Goal: Information Seeking & Learning: Learn about a topic

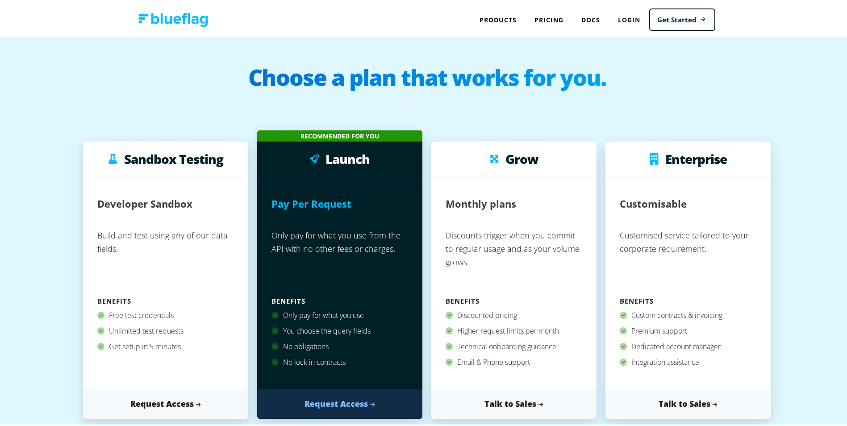
click at [184, 22] on img at bounding box center [173, 18] width 70 height 14
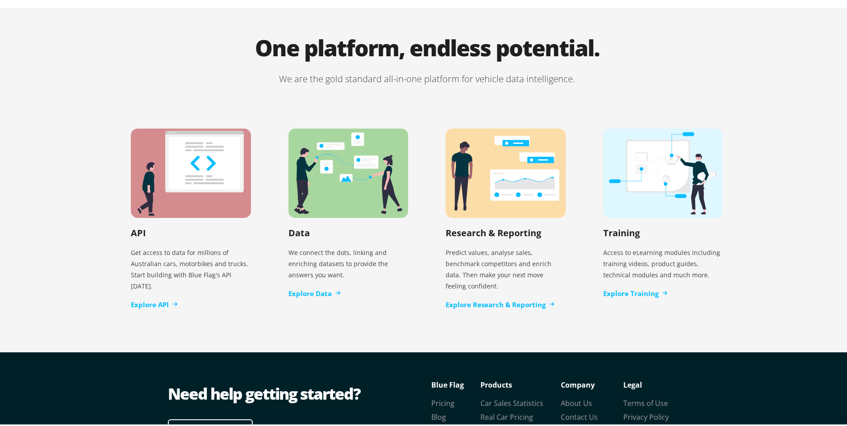
scroll to position [1808, 0]
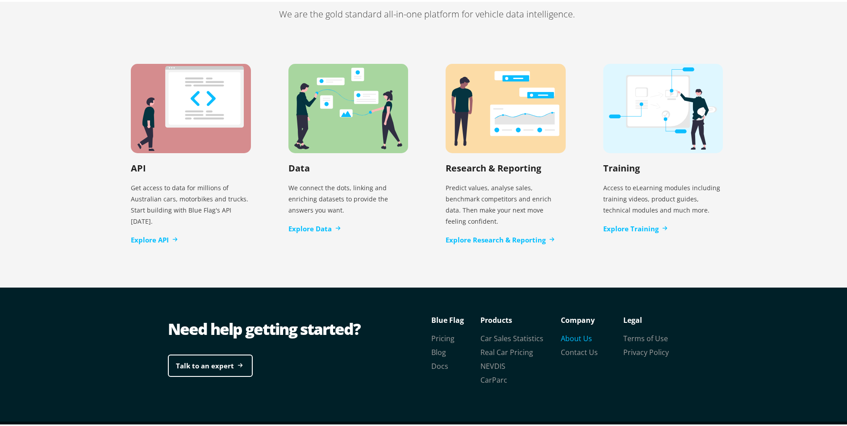
click at [566, 332] on link "About Us" at bounding box center [576, 337] width 31 height 10
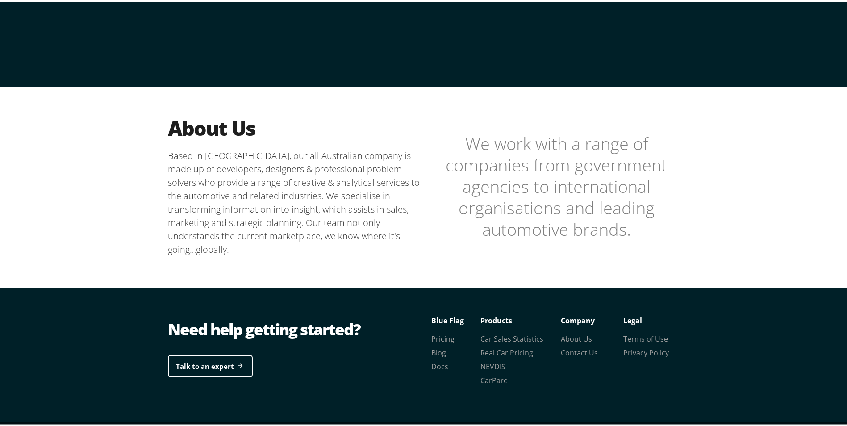
scroll to position [173, 0]
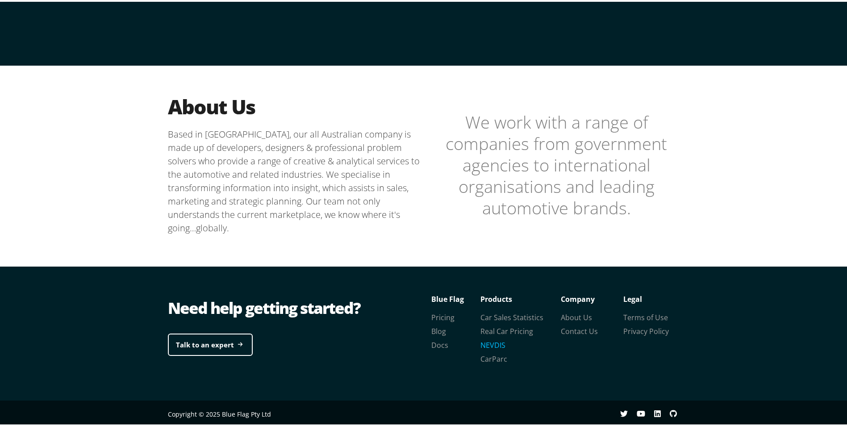
click at [486, 343] on link "NEVDIS" at bounding box center [493, 344] width 25 height 10
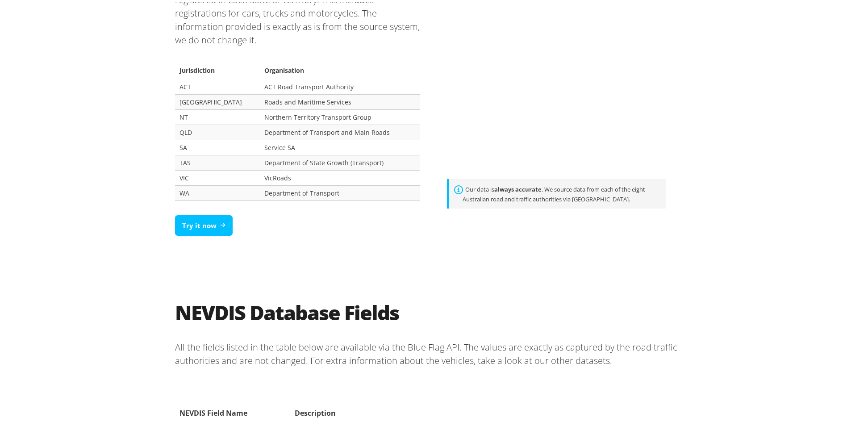
scroll to position [729, 0]
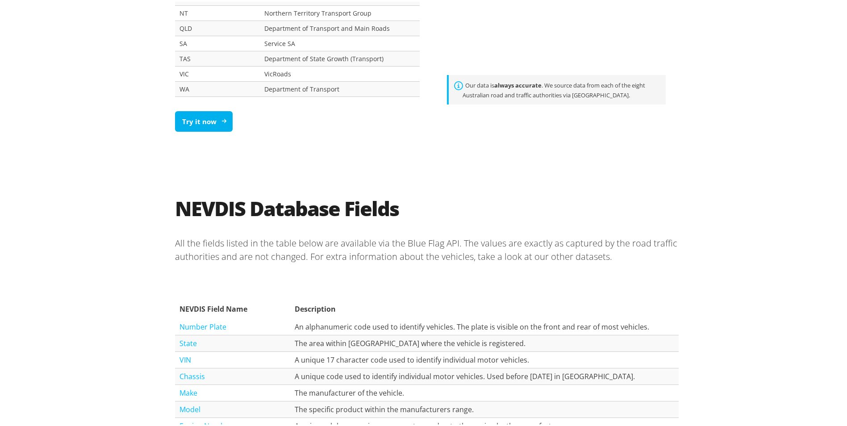
click at [203, 121] on link "Try it now" at bounding box center [204, 119] width 58 height 21
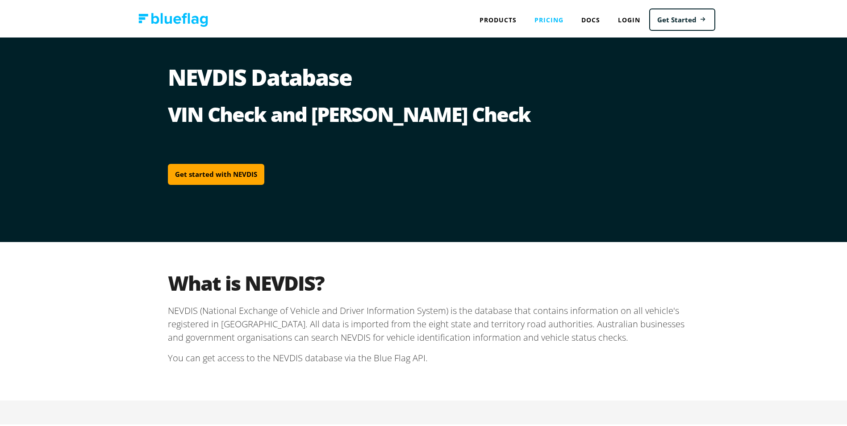
click at [544, 18] on link "Pricing" at bounding box center [549, 18] width 47 height 18
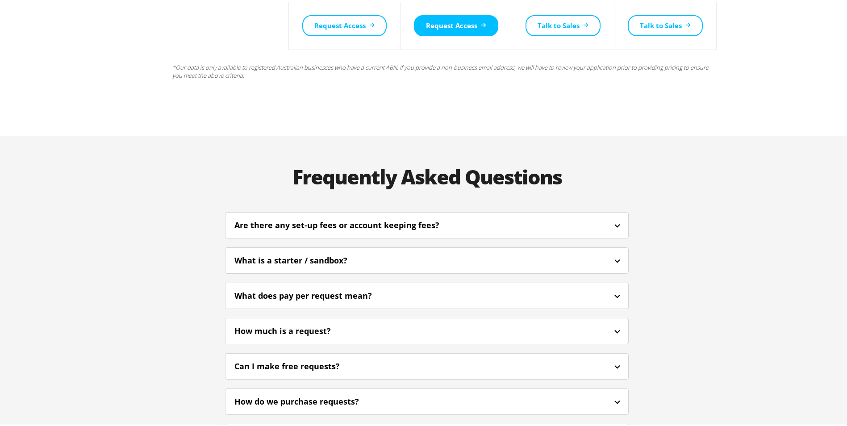
scroll to position [1980, 0]
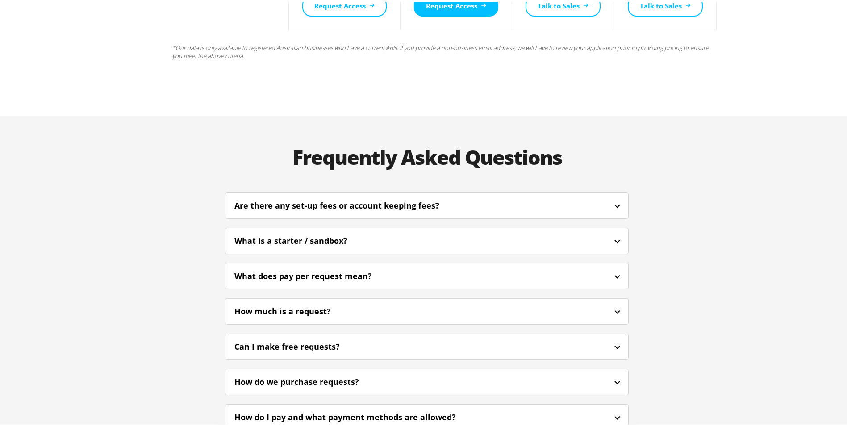
click at [356, 193] on div "Are there any set-up fees or account keeping fees?" at bounding box center [427, 203] width 403 height 21
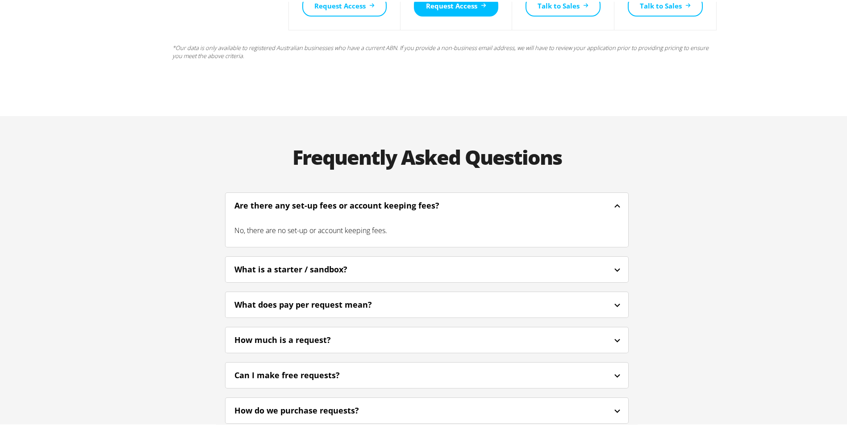
click at [337, 198] on div "Are there any set-up fees or account keeping fees?" at bounding box center [348, 204] width 229 height 12
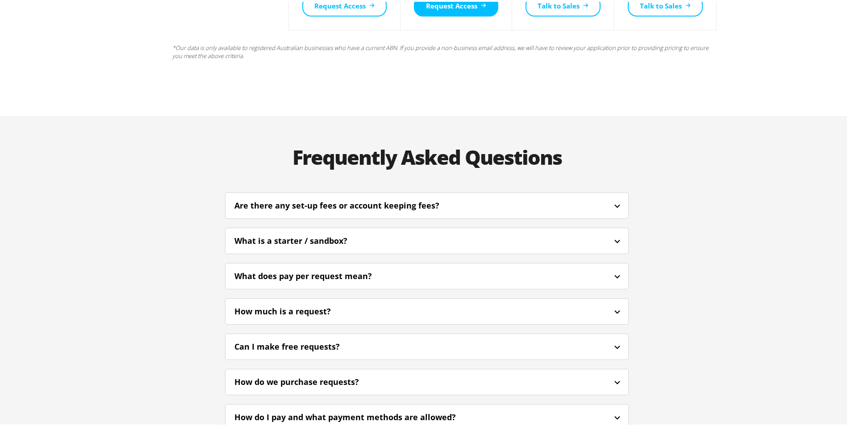
scroll to position [2084, 0]
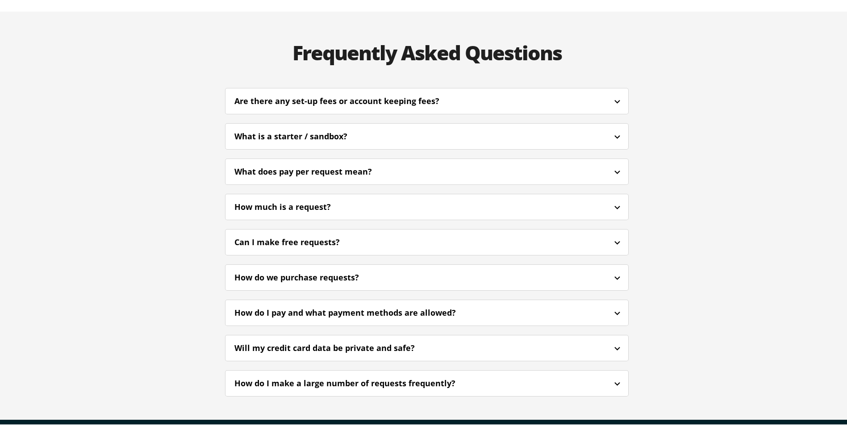
click at [329, 305] on div "How do I pay and what payment methods are allowed?" at bounding box center [357, 311] width 246 height 12
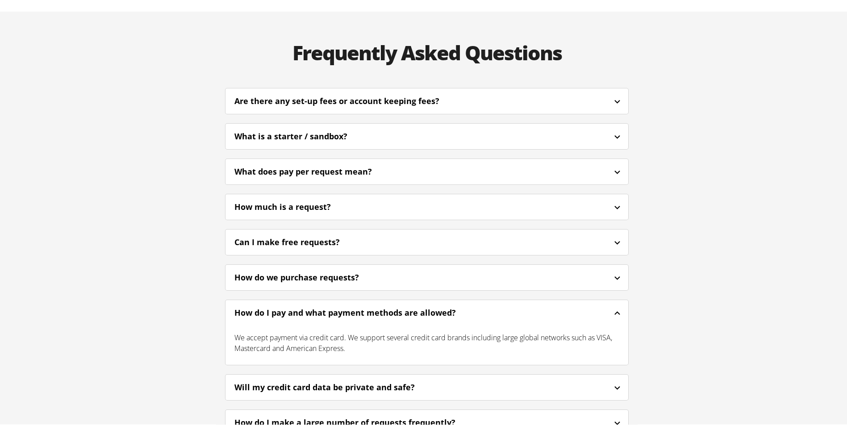
click at [337, 380] on div "Will my credit card data be private and safe?" at bounding box center [336, 386] width 205 height 12
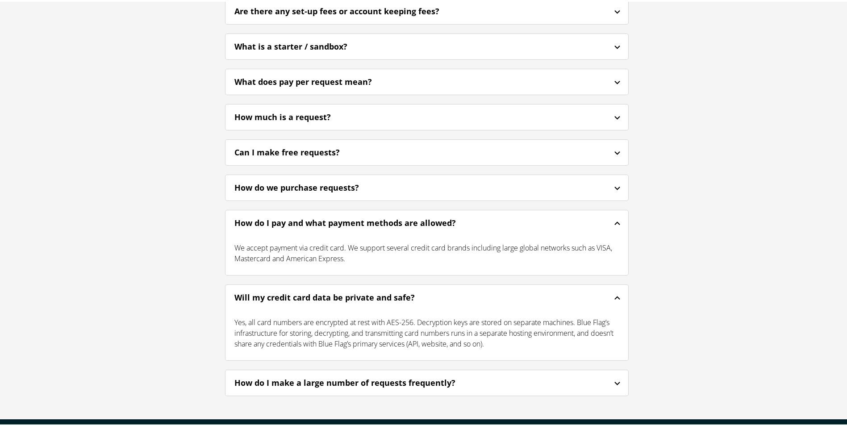
scroll to position [2188, 0]
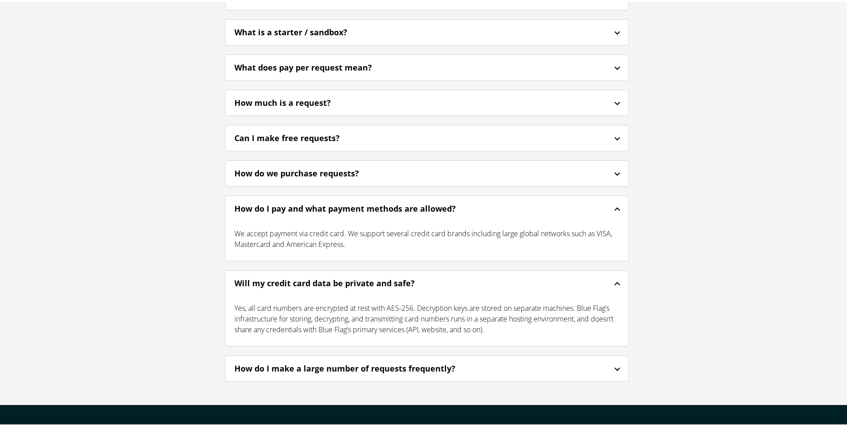
click at [370, 361] on div "How do I make a large number of requests frequently?" at bounding box center [356, 367] width 245 height 12
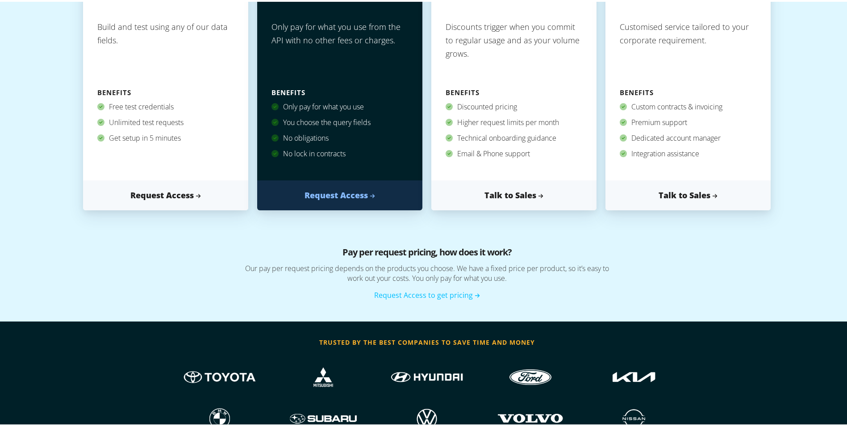
scroll to position [0, 0]
